Goal: Use online tool/utility: Utilize a website feature to perform a specific function

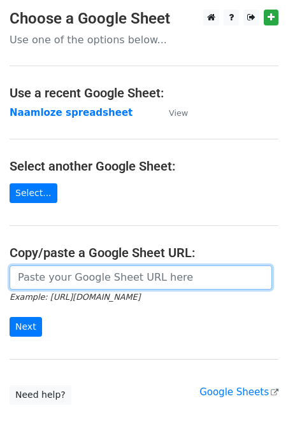
click at [80, 277] on input "url" at bounding box center [141, 277] width 262 height 24
paste input "[URL][DOMAIN_NAME]"
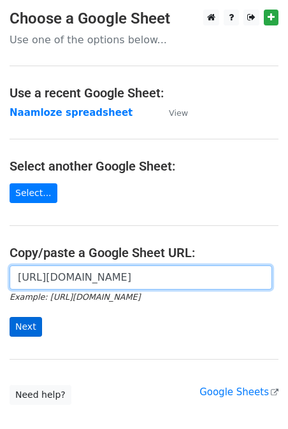
type input "[URL][DOMAIN_NAME]"
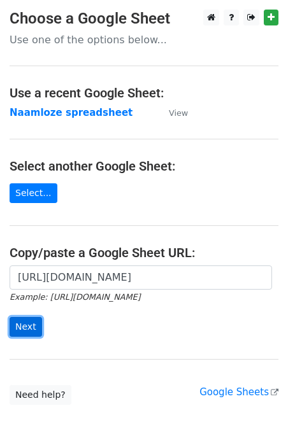
click at [18, 332] on input "Next" at bounding box center [26, 327] width 32 height 20
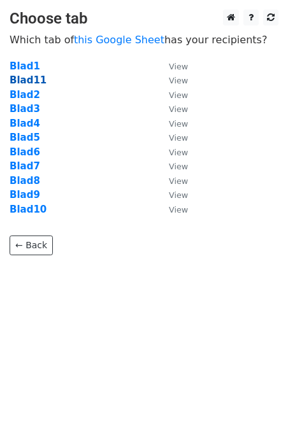
click at [28, 81] on strong "Blad11" at bounding box center [28, 79] width 37 height 11
